Goal: Check status: Check status

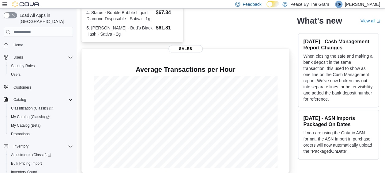
scroll to position [204, 0]
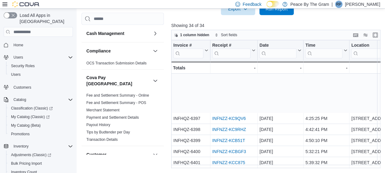
scroll to position [283, 0]
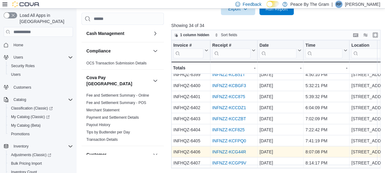
click at [233, 149] on link "INFNZZ-KCG44R" at bounding box center [229, 151] width 34 height 5
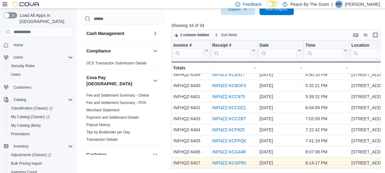
click at [226, 160] on link "INFNZZ-KCGP9V" at bounding box center [229, 162] width 34 height 5
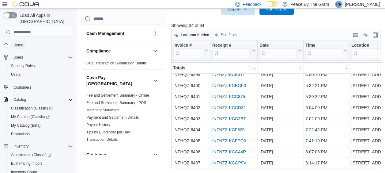
click at [17, 43] on span "Home" at bounding box center [18, 45] width 10 height 5
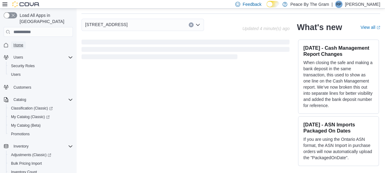
scroll to position [31, 0]
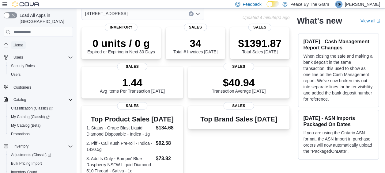
click at [21, 43] on span "Home" at bounding box center [18, 45] width 10 height 5
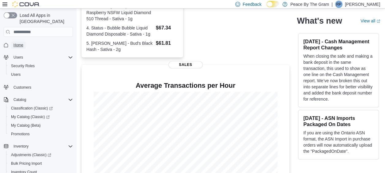
scroll to position [204, 0]
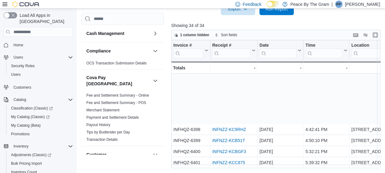
scroll to position [283, 0]
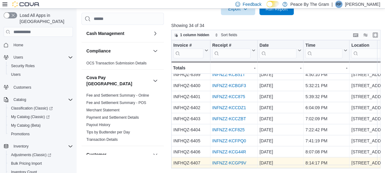
click at [236, 160] on link "INFNZZ-KCGP9V" at bounding box center [229, 162] width 34 height 5
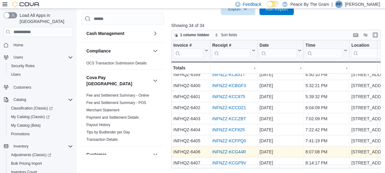
click at [221, 149] on link "INFNZZ-KCG44R" at bounding box center [229, 151] width 34 height 5
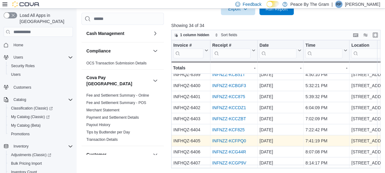
click at [242, 139] on link "INFNZZ-KCFPQ0" at bounding box center [229, 140] width 34 height 5
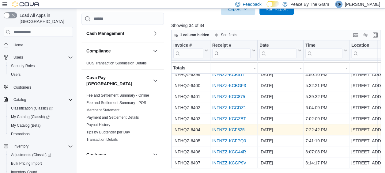
click at [225, 127] on link "INFNZZ-KCF825" at bounding box center [228, 129] width 32 height 5
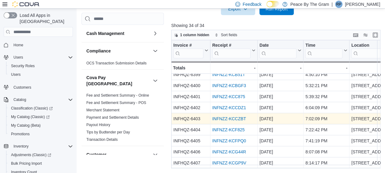
click at [233, 116] on link "INFNZZ-KCCZBT" at bounding box center [229, 118] width 34 height 5
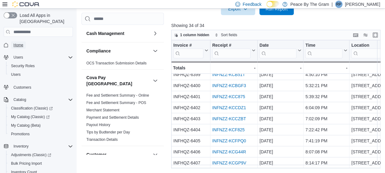
click at [17, 43] on span "Home" at bounding box center [18, 45] width 10 height 5
